Goal: Task Accomplishment & Management: Manage account settings

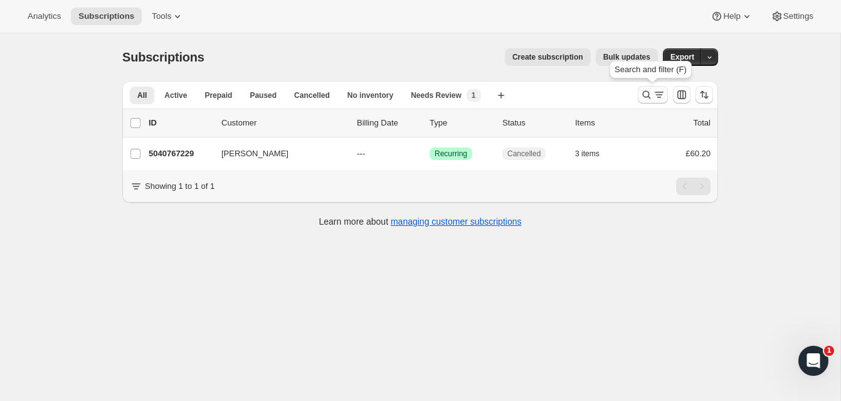
click at [646, 91] on icon "Search and filter results" at bounding box center [646, 94] width 13 height 13
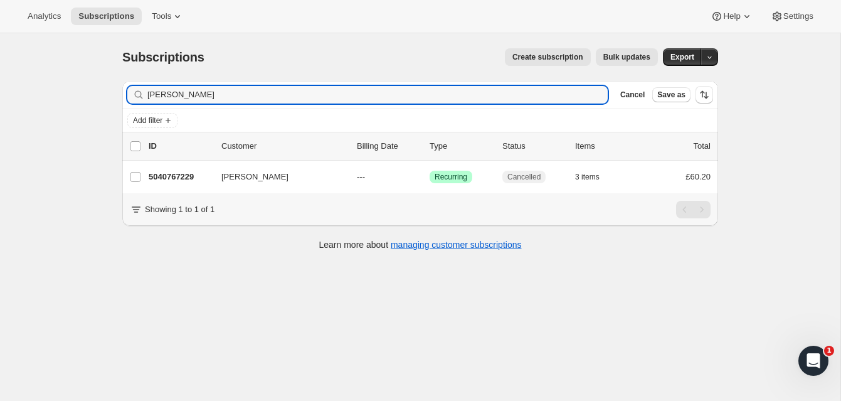
drag, startPoint x: 206, startPoint y: 97, endPoint x: 107, endPoint y: 90, distance: 98.7
click at [107, 90] on div "Subscriptions. This page is ready Subscriptions Create subscription Bulk update…" at bounding box center [420, 148] width 626 height 230
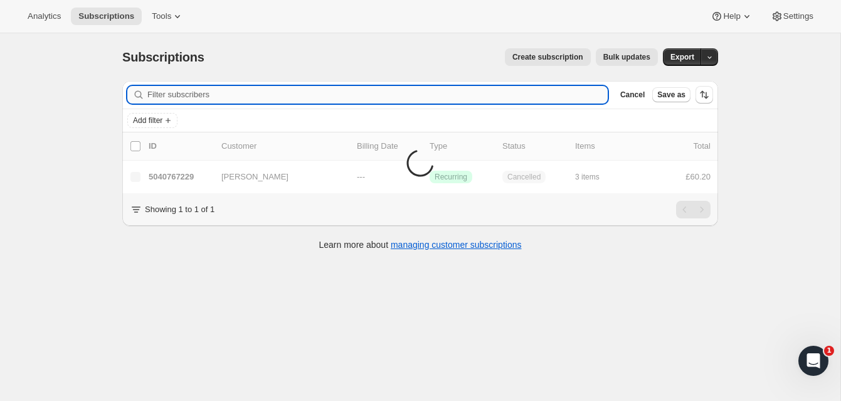
click at [180, 93] on input "Filter subscribers" at bounding box center [377, 95] width 460 height 18
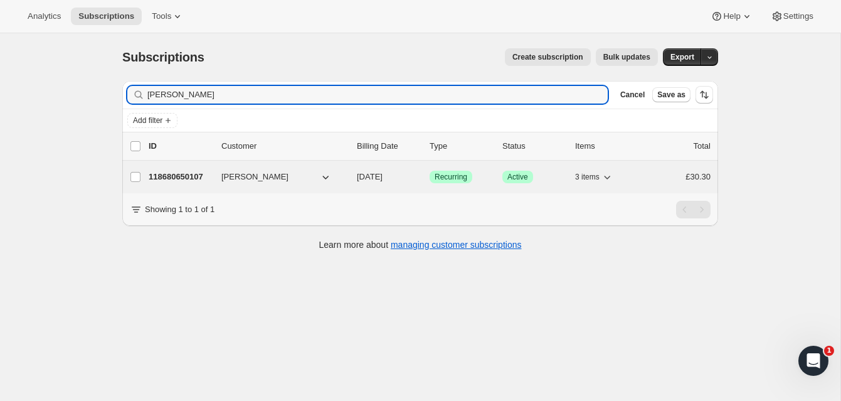
type input "[PERSON_NAME]"
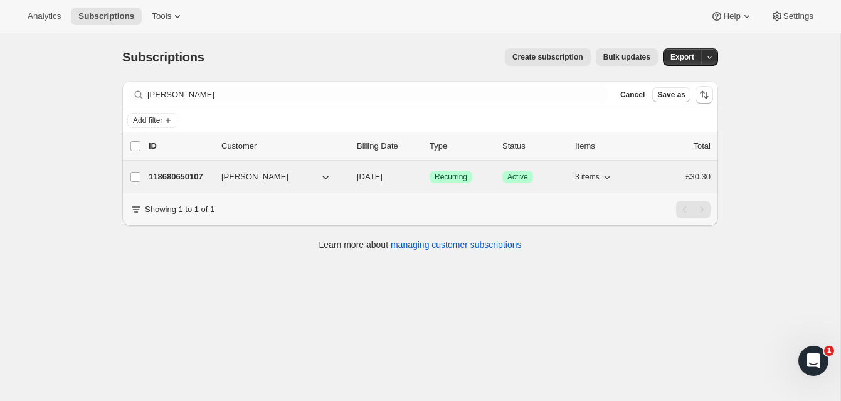
click at [192, 175] on p "118680650107" at bounding box center [180, 177] width 63 height 13
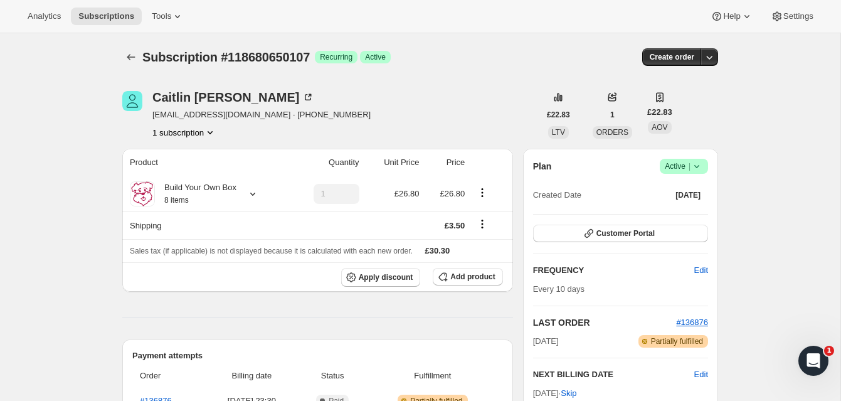
click at [676, 162] on span "Active |" at bounding box center [684, 166] width 38 height 13
click at [674, 212] on span "Cancel subscription" at bounding box center [680, 212] width 71 height 9
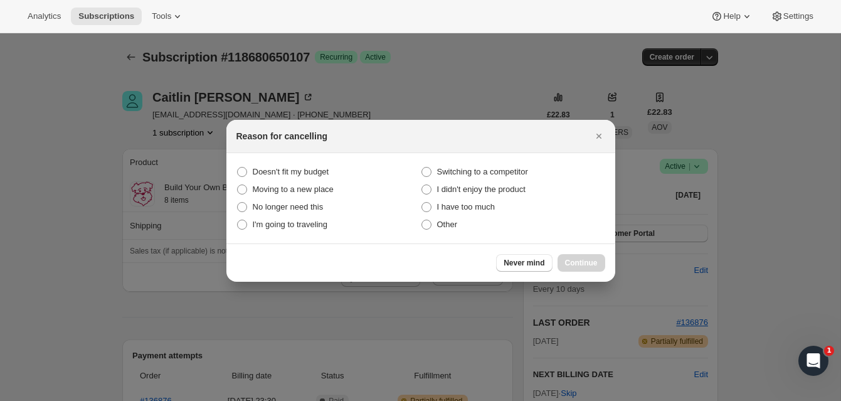
drag, startPoint x: 431, startPoint y: 226, endPoint x: 495, endPoint y: 250, distance: 68.1
click at [432, 226] on span ":rbv:" at bounding box center [426, 224] width 11 height 11
click at [422, 220] on input "Other" at bounding box center [421, 220] width 1 height 1
radio input "true"
click at [579, 261] on span "Continue" at bounding box center [581, 263] width 33 height 10
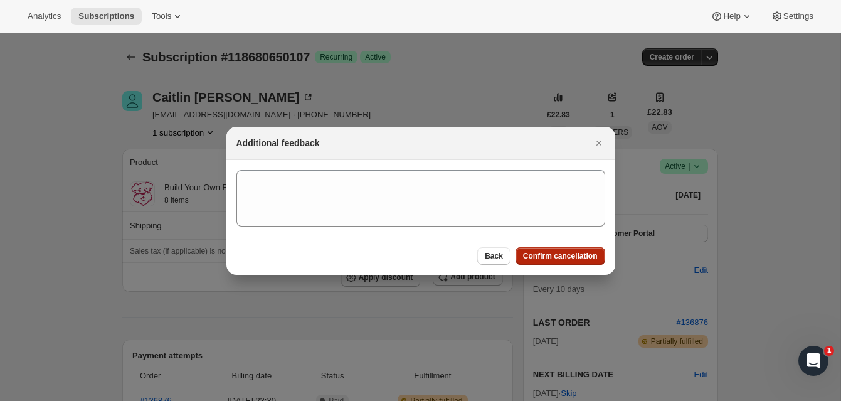
click at [569, 253] on span "Confirm cancellation" at bounding box center [560, 256] width 75 height 10
